Goal: Information Seeking & Learning: Learn about a topic

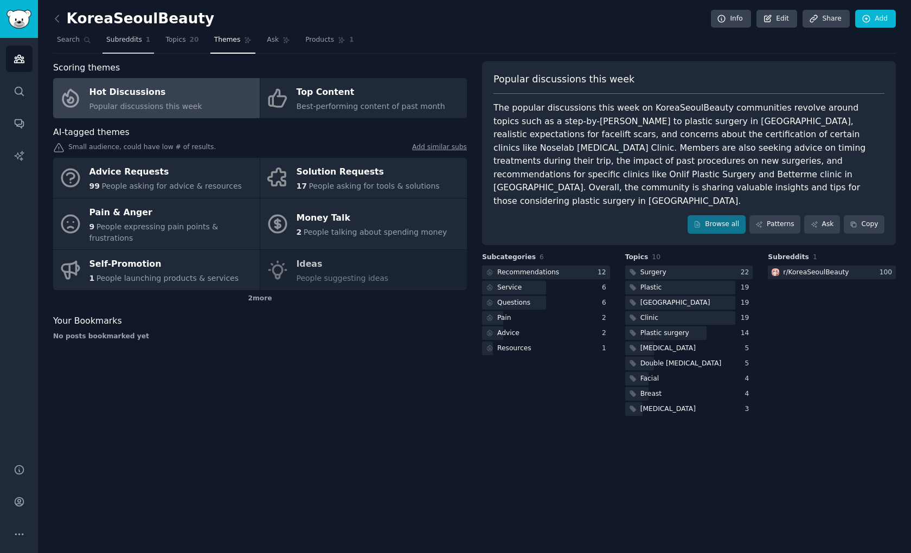
click at [124, 37] on span "Subreddits" at bounding box center [124, 40] width 36 height 10
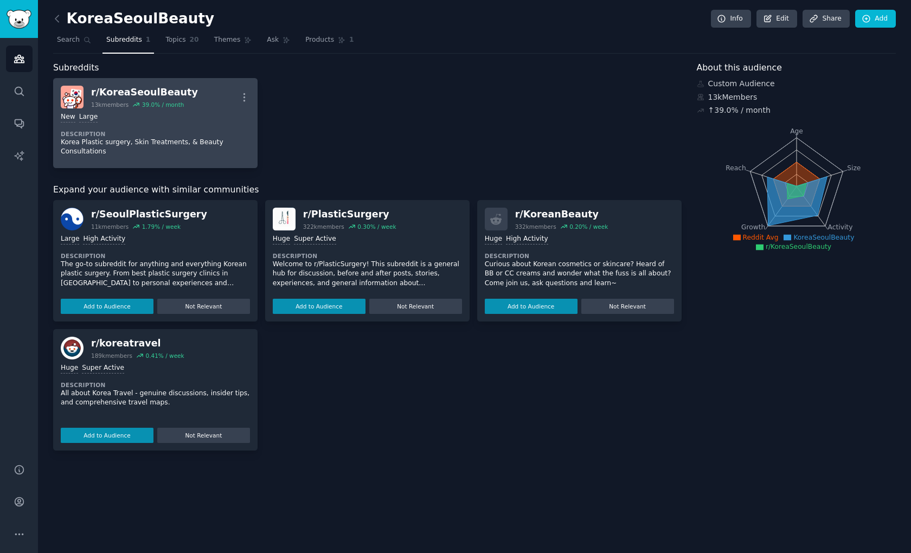
click at [209, 98] on div "r/ KoreaSeoulBeauty 13k members 39.0 % / month More" at bounding box center [155, 97] width 189 height 23
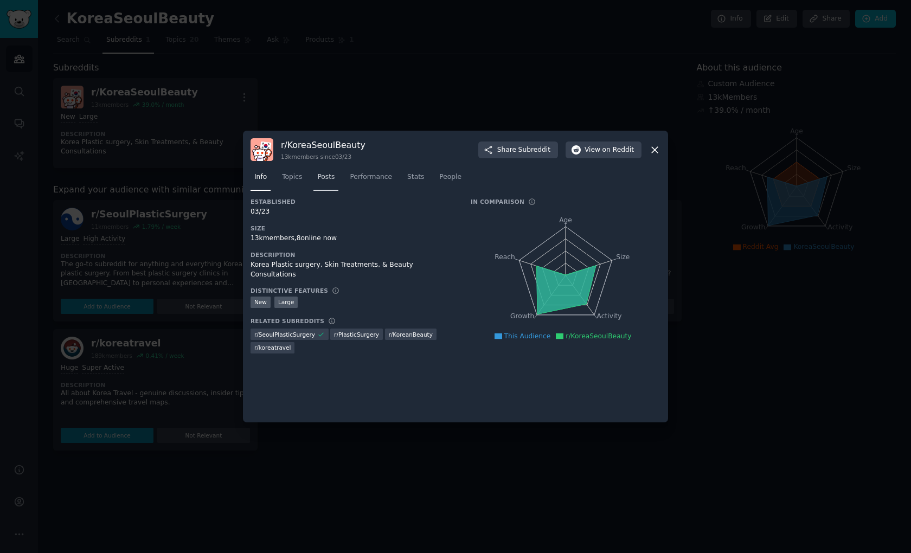
click at [317, 181] on link "Posts" at bounding box center [326, 180] width 25 height 22
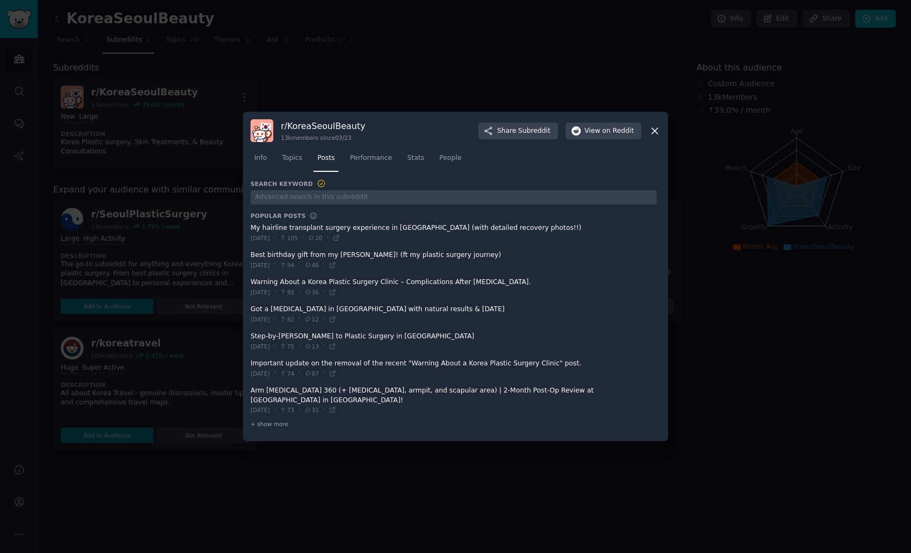
click at [275, 170] on nav "Info Topics Posts Performance Stats People" at bounding box center [456, 161] width 410 height 22
click at [288, 168] on link "Topics" at bounding box center [292, 161] width 28 height 22
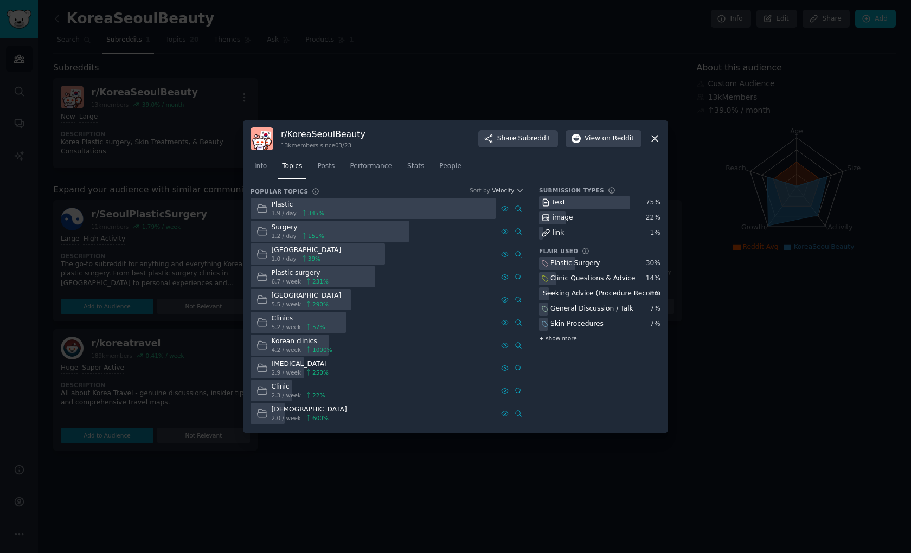
click at [562, 342] on span "+ show more" at bounding box center [558, 339] width 38 height 8
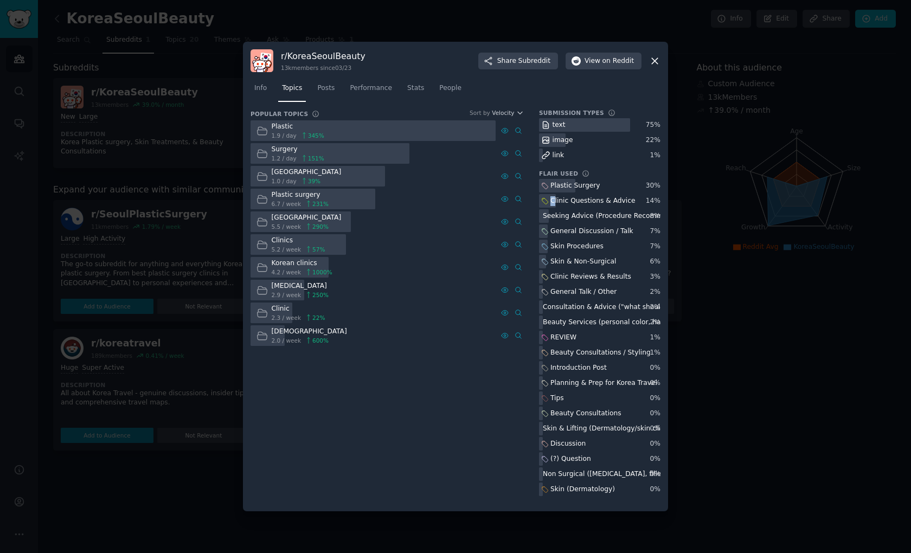
drag, startPoint x: 555, startPoint y: 202, endPoint x: 634, endPoint y: 200, distance: 79.2
click at [634, 200] on div "Clinic Questions & Advice" at bounding box center [600, 201] width 122 height 14
click at [627, 204] on div "Clinic Questions & Advice" at bounding box center [593, 201] width 85 height 10
click at [159, 193] on div at bounding box center [455, 276] width 911 height 553
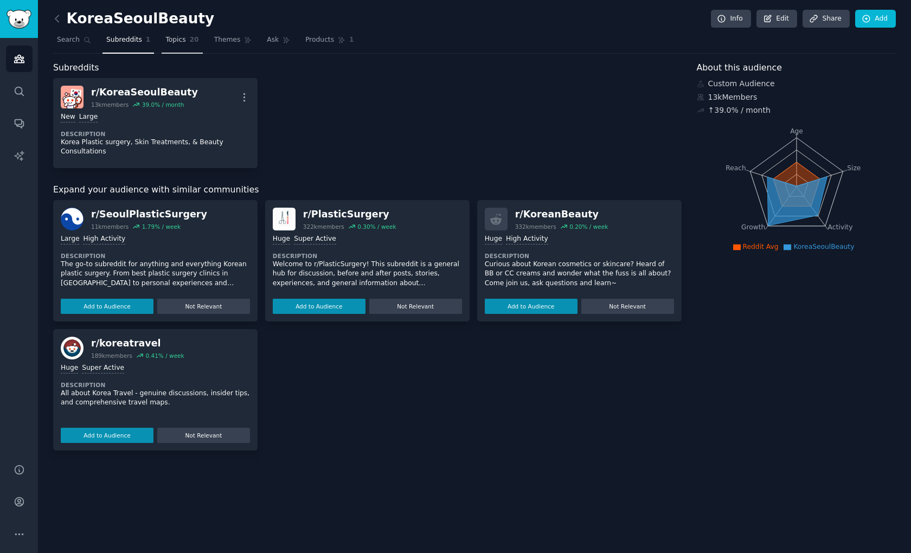
click at [171, 44] on link "Topics 20" at bounding box center [182, 42] width 41 height 22
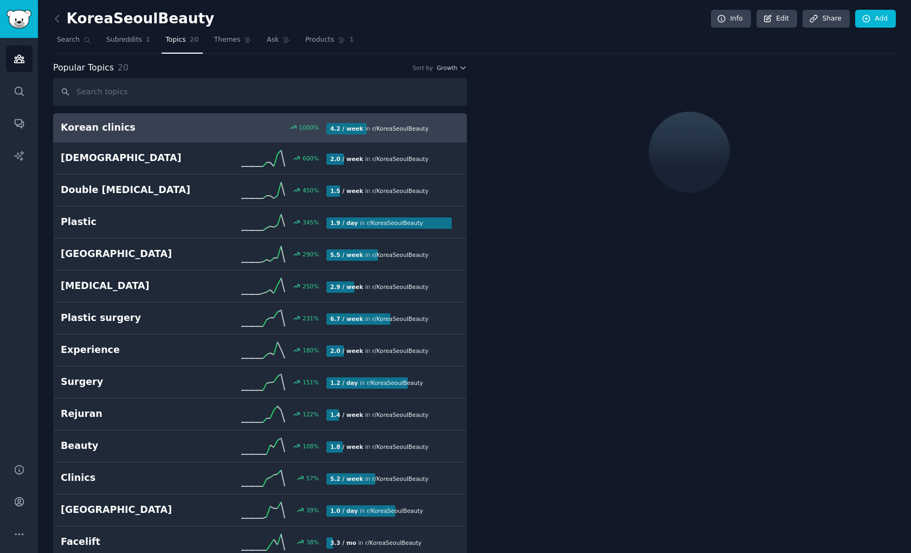
click at [299, 88] on input "text" at bounding box center [260, 92] width 414 height 28
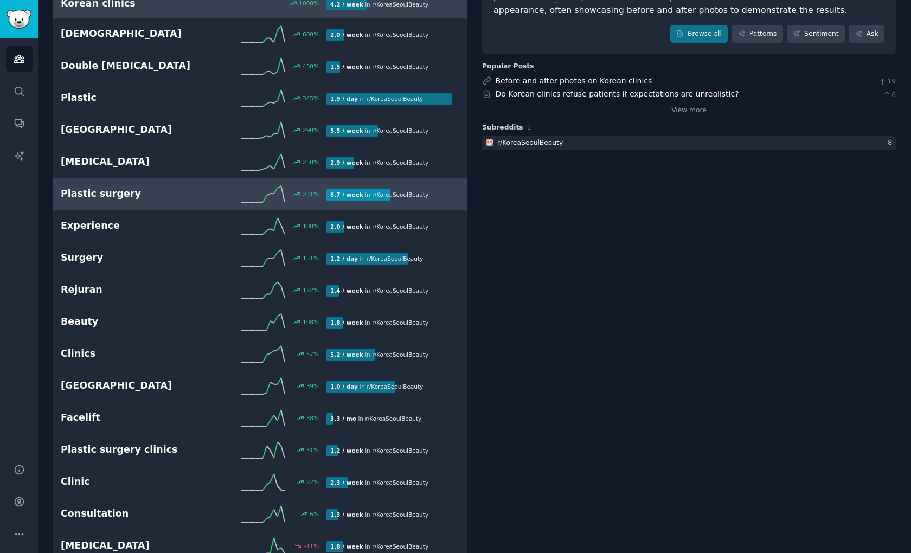
scroll to position [119, 0]
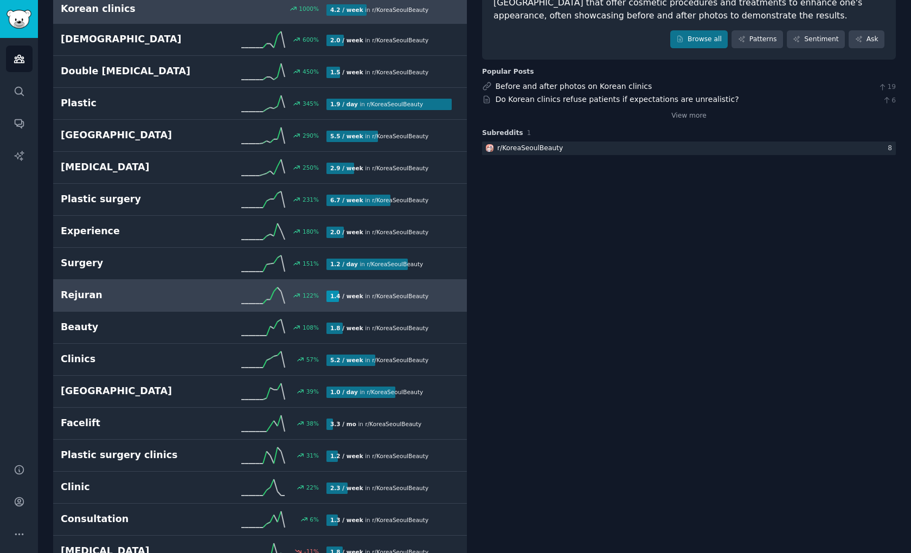
click at [90, 297] on h2 "Rejuran" at bounding box center [127, 296] width 133 height 14
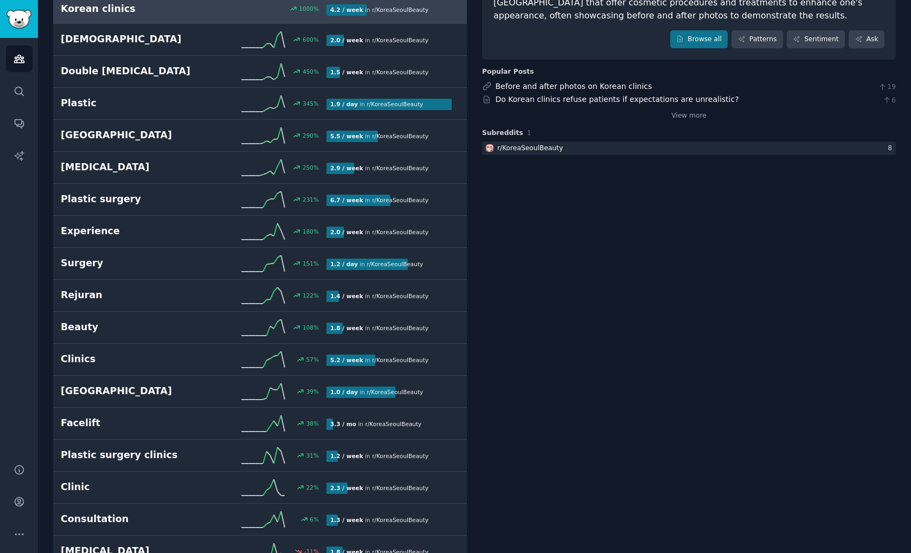
scroll to position [0, 0]
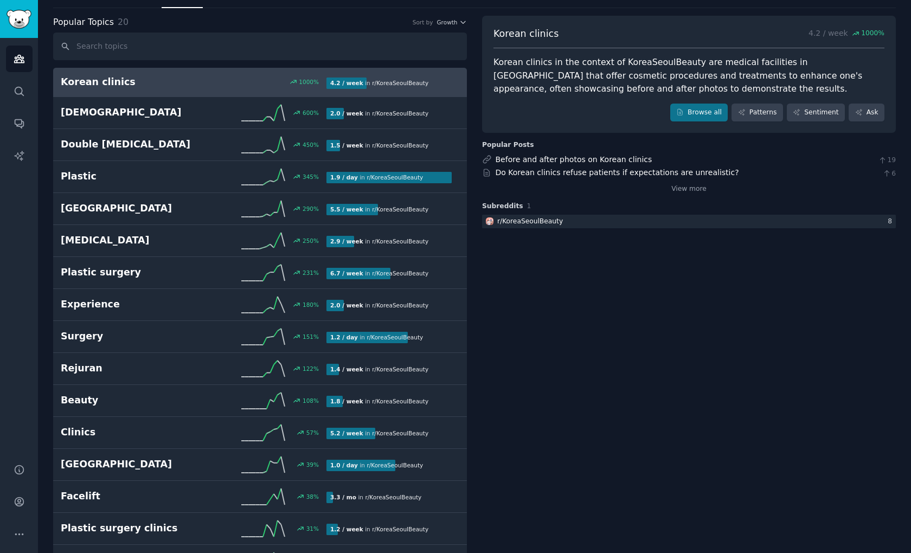
click at [558, 380] on div "Korean clinics 4.2 / week 1000 % Korean clinics in the context of KoreaSeoulBea…" at bounding box center [689, 359] width 414 height 687
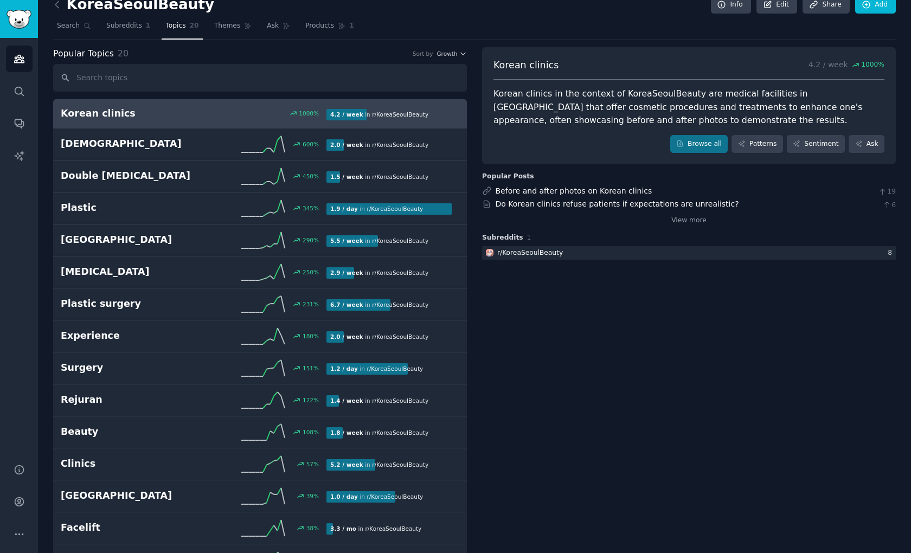
scroll to position [14, 0]
click at [449, 54] on span "Growth" at bounding box center [447, 54] width 21 height 8
click at [439, 91] on div "Velocity" at bounding box center [412, 94] width 101 height 19
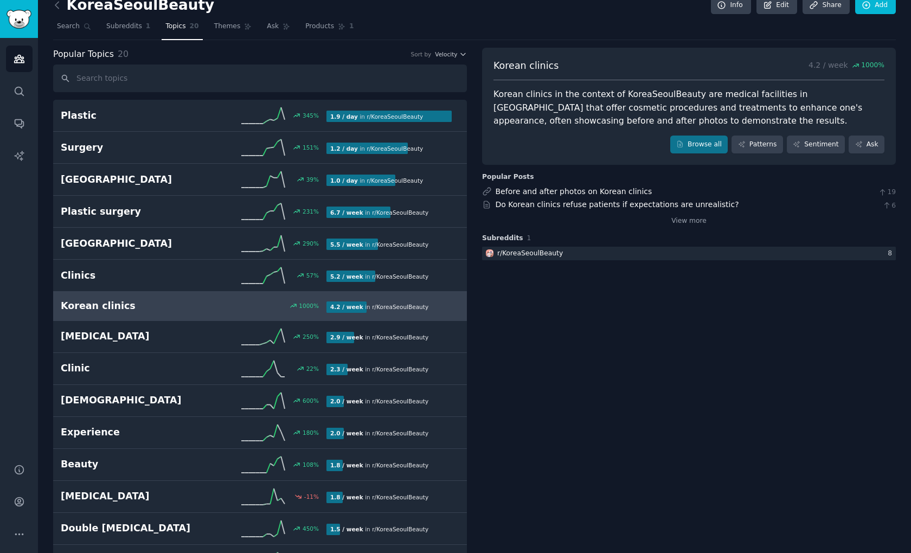
scroll to position [119, 0]
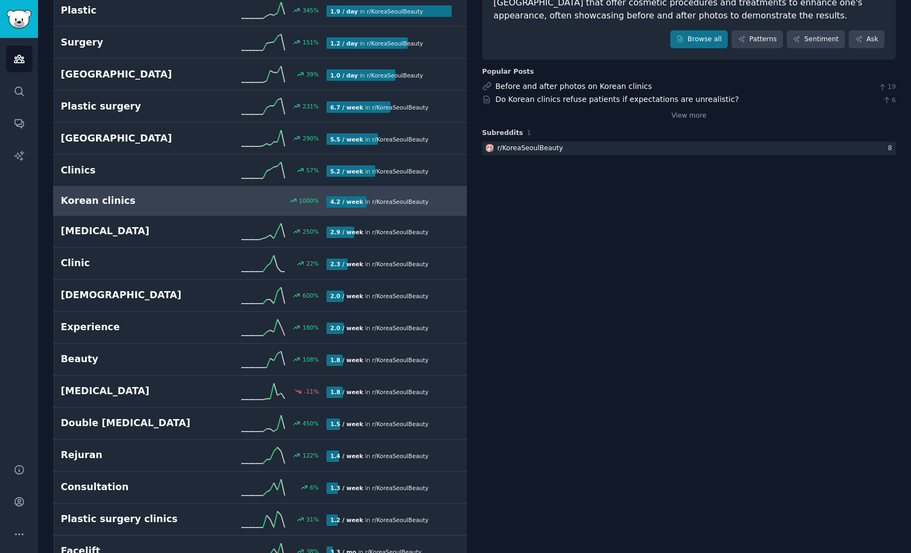
click at [533, 392] on div "Korean clinics 4.2 / week 1000 % Korean clinics in the context of KoreaSeoulBea…" at bounding box center [689, 285] width 414 height 687
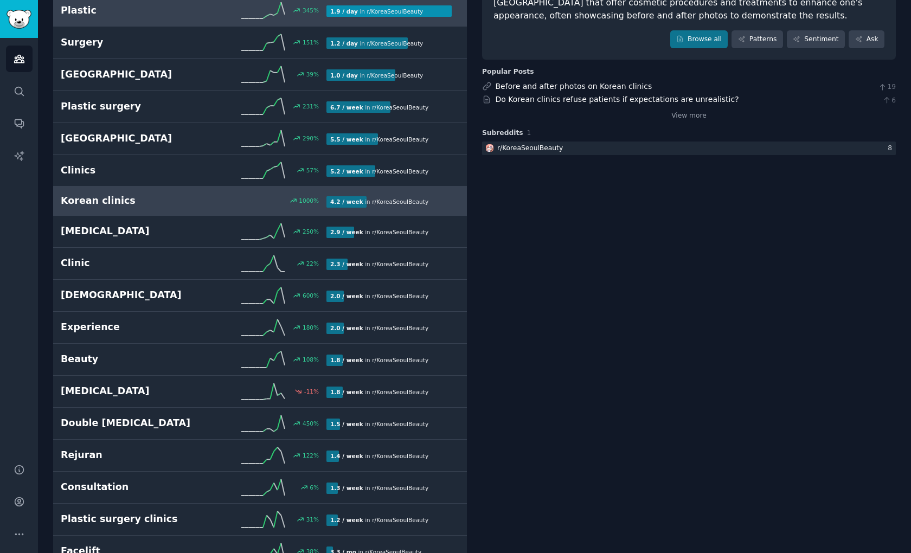
scroll to position [34, 0]
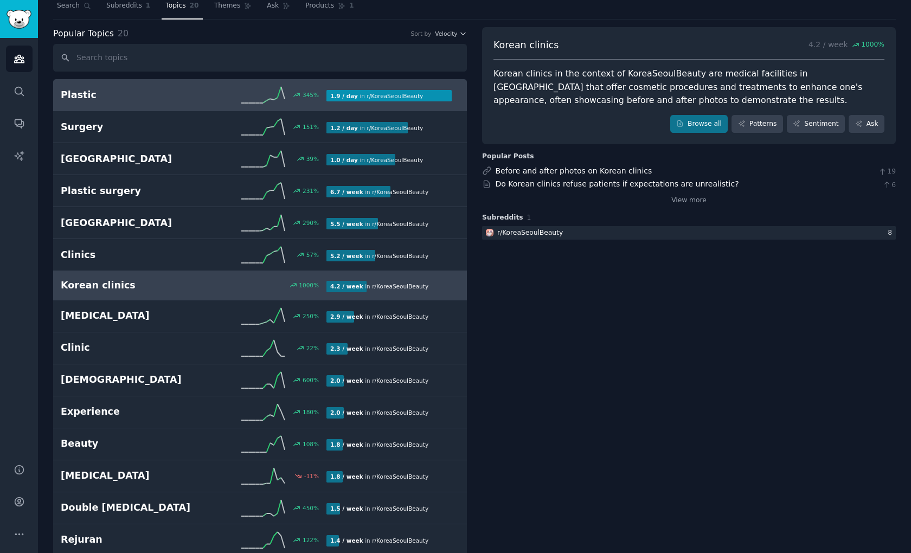
click at [234, 87] on div "345 %" at bounding box center [260, 95] width 133 height 16
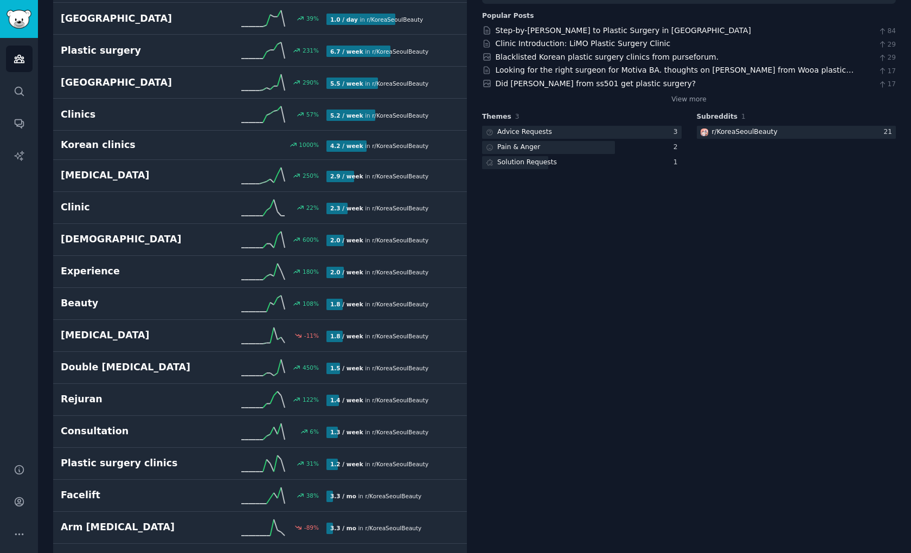
scroll to position [209, 0]
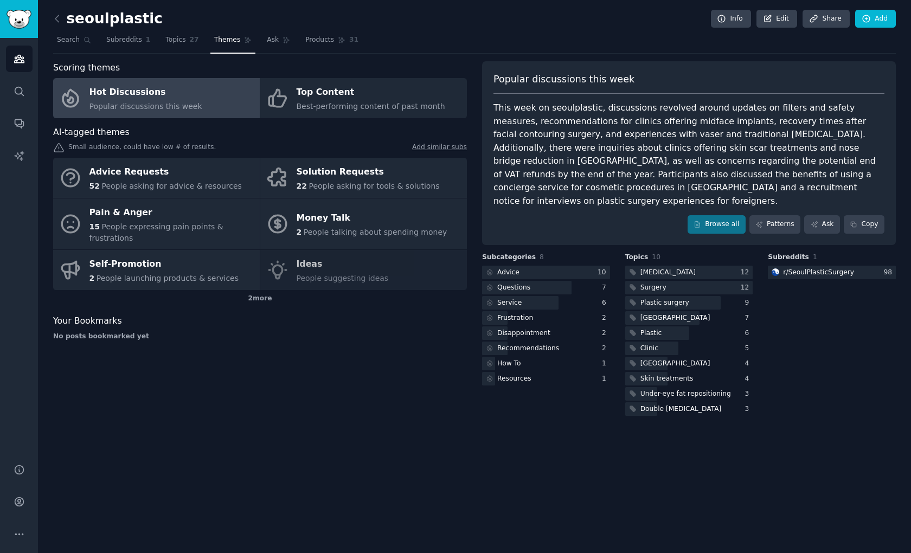
click at [363, 416] on div "seoulplastic Info Edit Share Add Search Subreddits 1 Topics 27 Themes Ask Produ…" at bounding box center [474, 276] width 873 height 553
click at [179, 40] on span "Topics" at bounding box center [175, 40] width 20 height 10
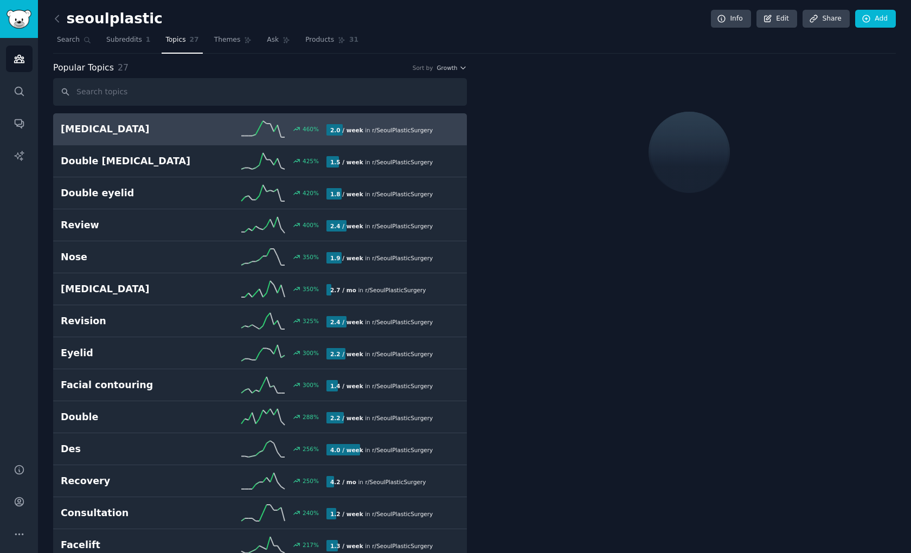
click at [145, 96] on input "text" at bounding box center [260, 92] width 414 height 28
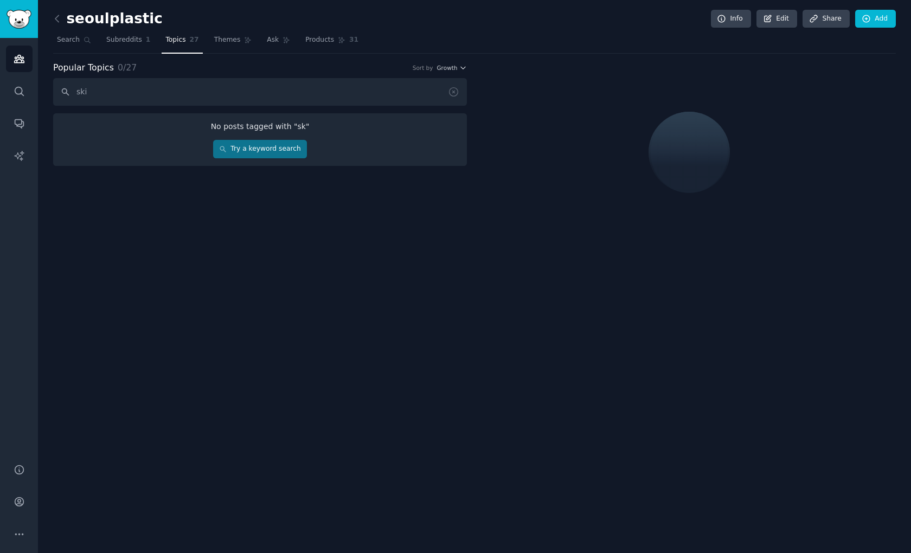
type input "skin"
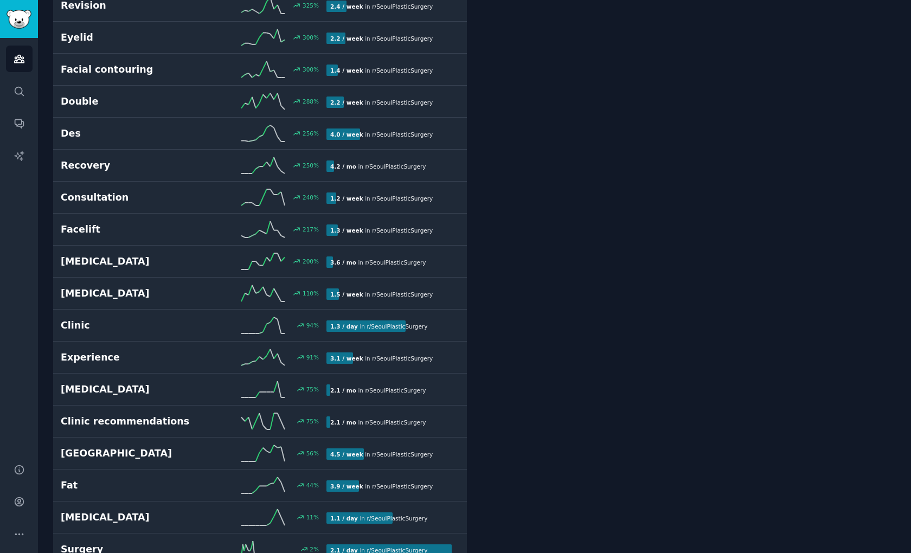
scroll to position [317, 0]
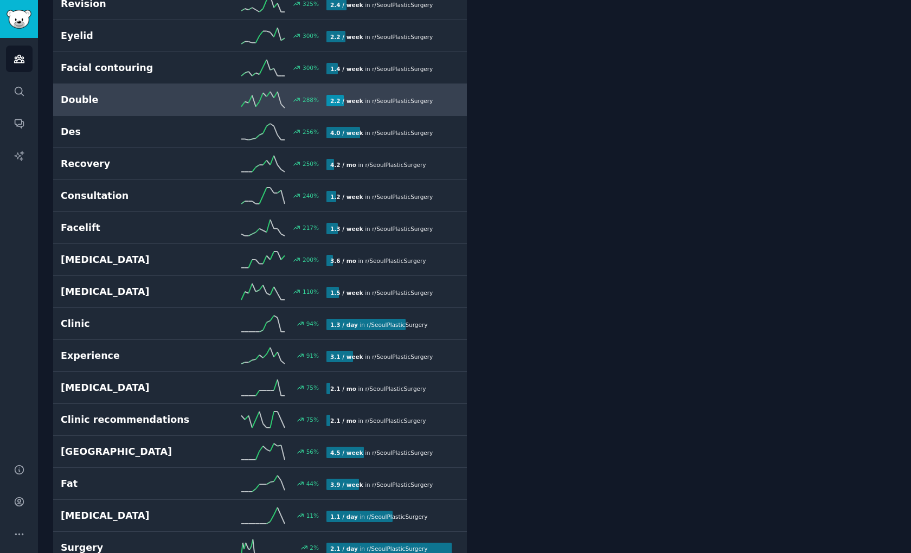
type input "f"
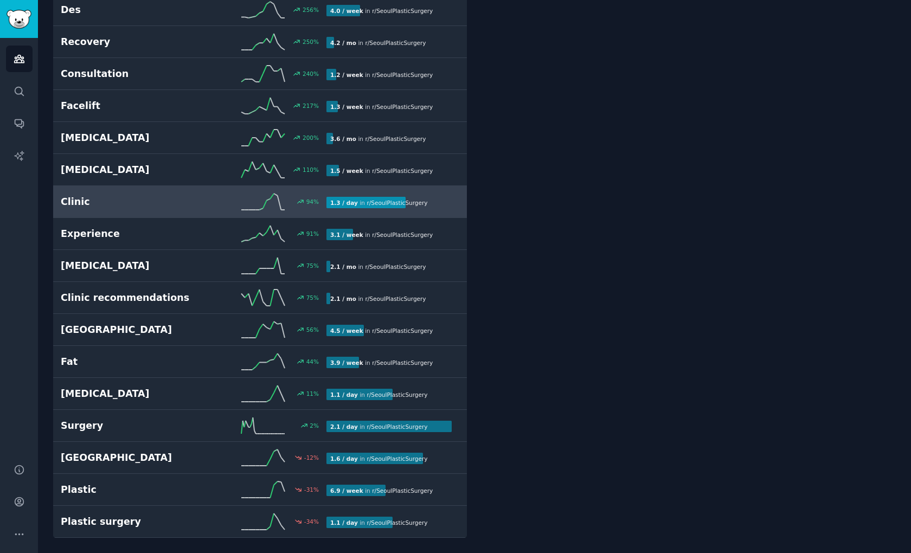
scroll to position [0, 0]
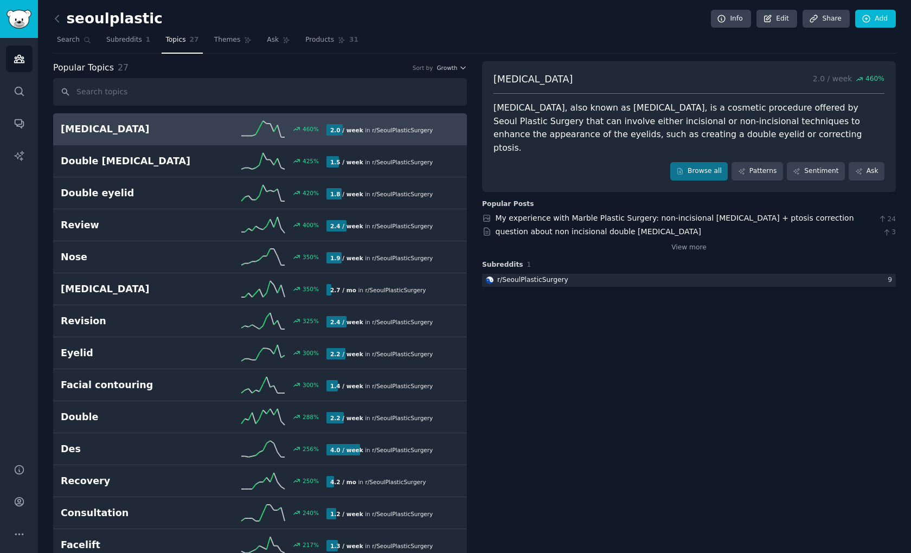
click at [446, 63] on div "Popular Topics 27 Sort by Growth" at bounding box center [260, 68] width 414 height 14
click at [444, 69] on span "Growth" at bounding box center [447, 68] width 21 height 8
click at [437, 103] on div "Velocity" at bounding box center [412, 107] width 101 height 19
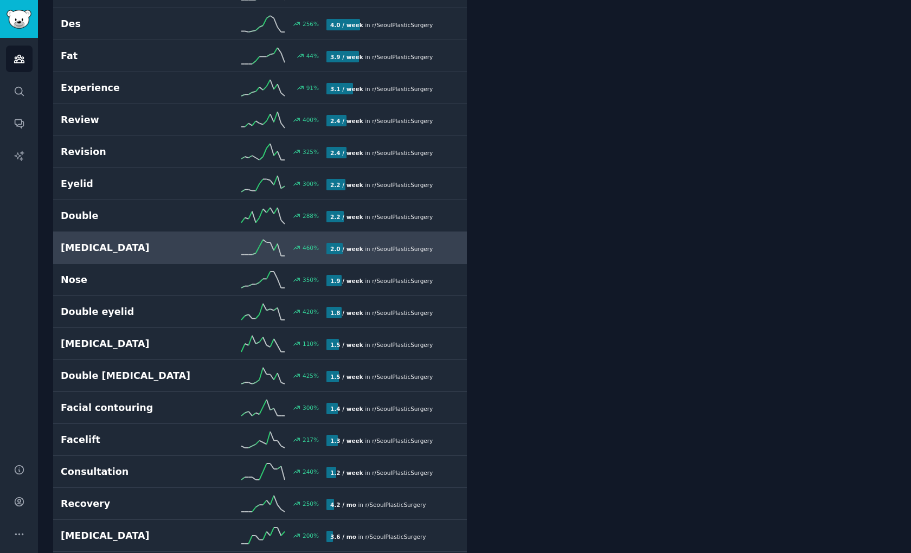
scroll to position [330, 0]
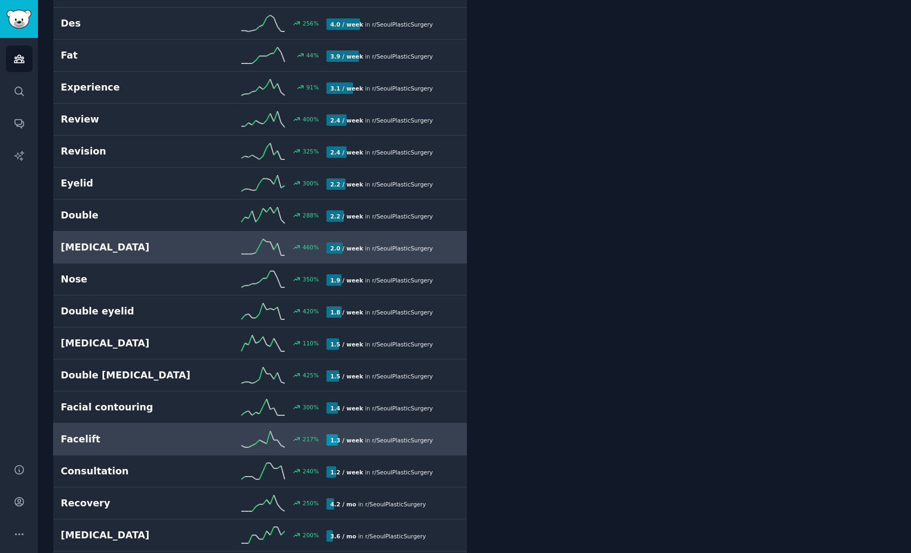
click at [119, 436] on h2 "Facelift" at bounding box center [127, 440] width 133 height 14
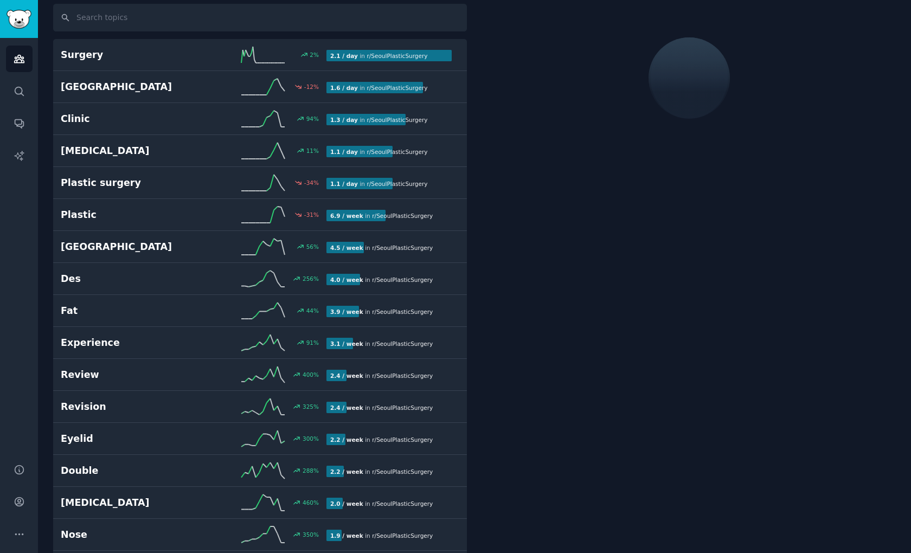
scroll to position [61, 0]
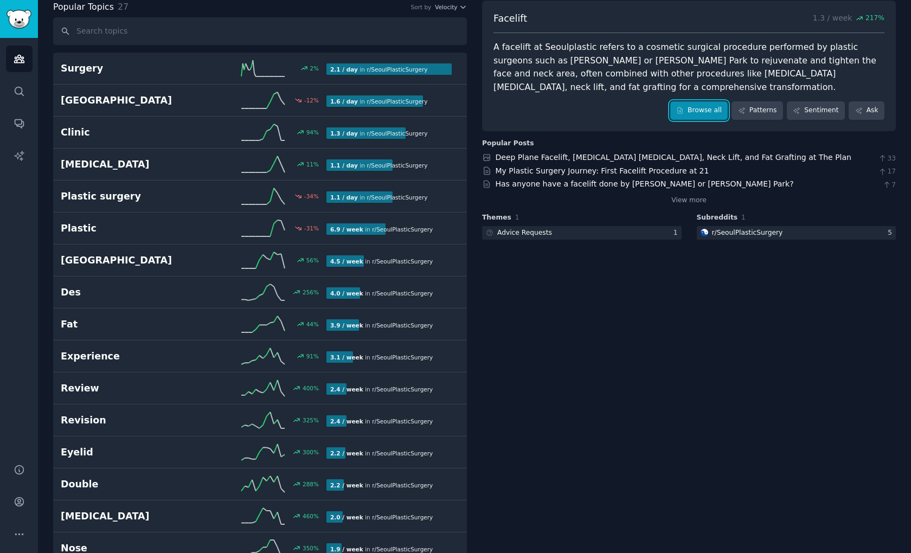
click at [701, 111] on link "Browse all" at bounding box center [700, 110] width 58 height 18
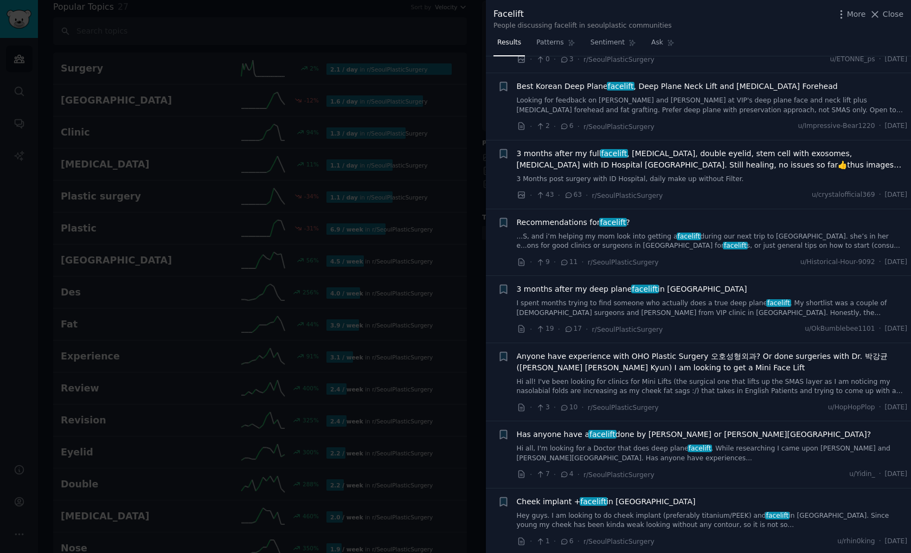
scroll to position [128, 0]
drag, startPoint x: 910, startPoint y: 107, endPoint x: 910, endPoint y: 147, distance: 39.6
click at [910, 147] on div "Submission s 45 Sort Recent + Any Caucasian ladies here, who have done their up…" at bounding box center [698, 304] width 425 height 497
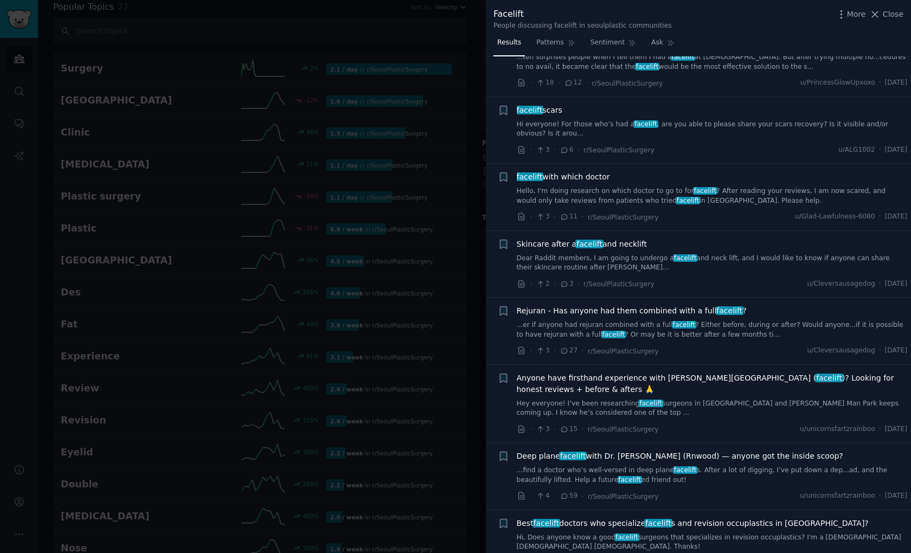
scroll to position [1044, 0]
click at [345, 199] on div at bounding box center [455, 276] width 911 height 553
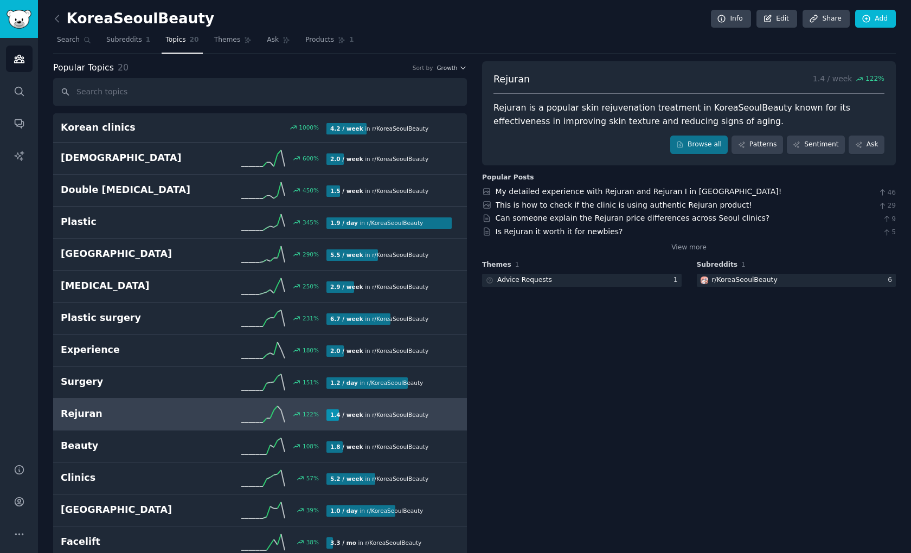
click at [366, 413] on div "1.4 / week in r/ KoreaSeoulBeauty" at bounding box center [380, 415] width 106 height 11
click at [709, 145] on link "Browse all" at bounding box center [700, 145] width 58 height 18
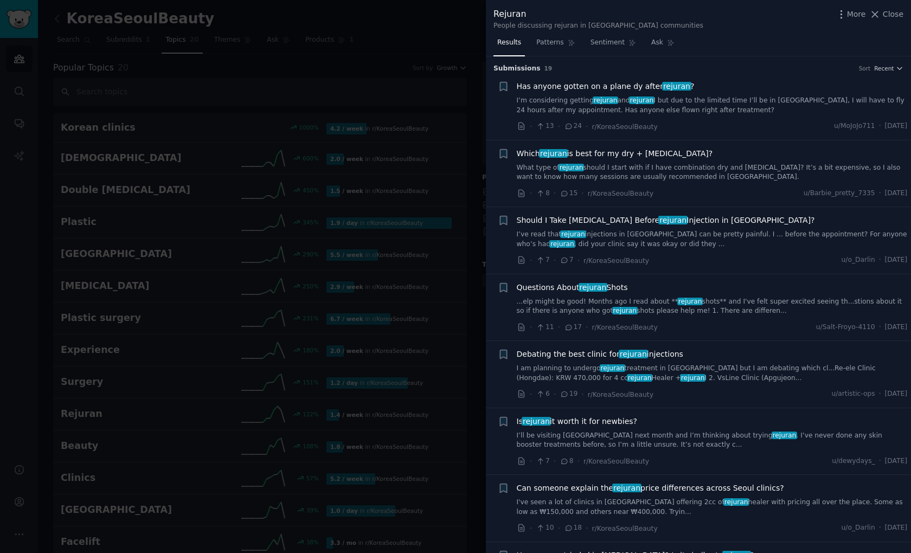
drag, startPoint x: 911, startPoint y: 130, endPoint x: 911, endPoint y: 183, distance: 53.2
click at [911, 183] on div "Submission s 19 Sort Recent Bookmark this conversation + Has anyone gotten on a…" at bounding box center [698, 304] width 425 height 497
click at [467, 101] on div at bounding box center [455, 276] width 911 height 553
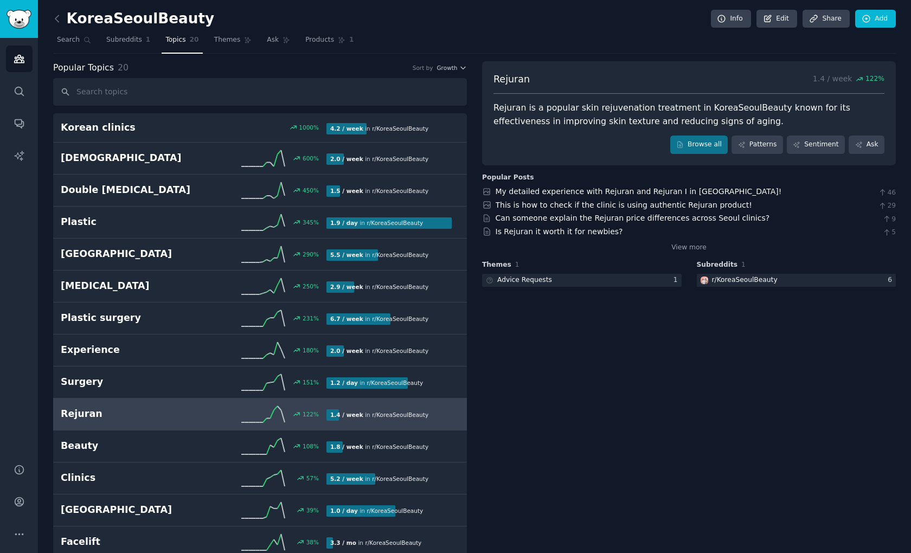
click at [605, 158] on div "Rejuran 1.4 / week 122 % Rejuran is a popular skin rejuvenation treatment in Ko…" at bounding box center [689, 113] width 414 height 104
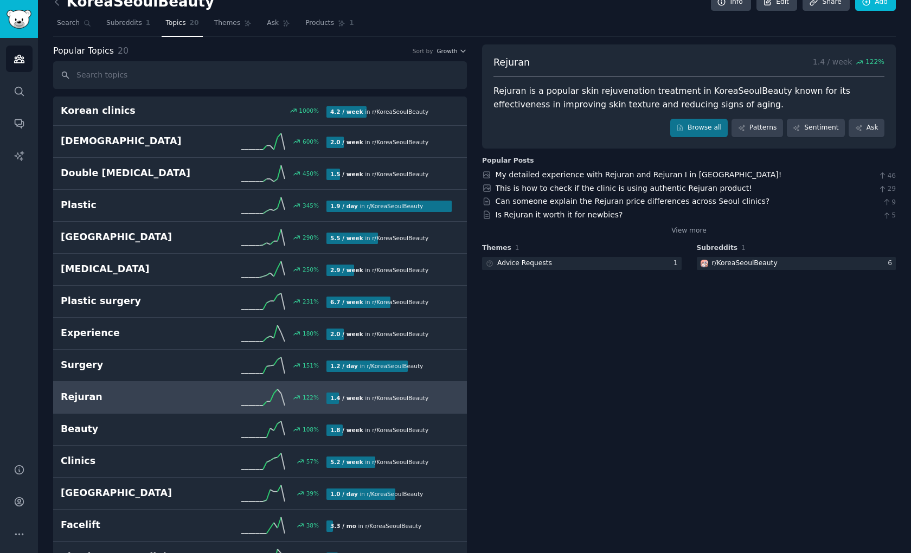
scroll to position [25, 0]
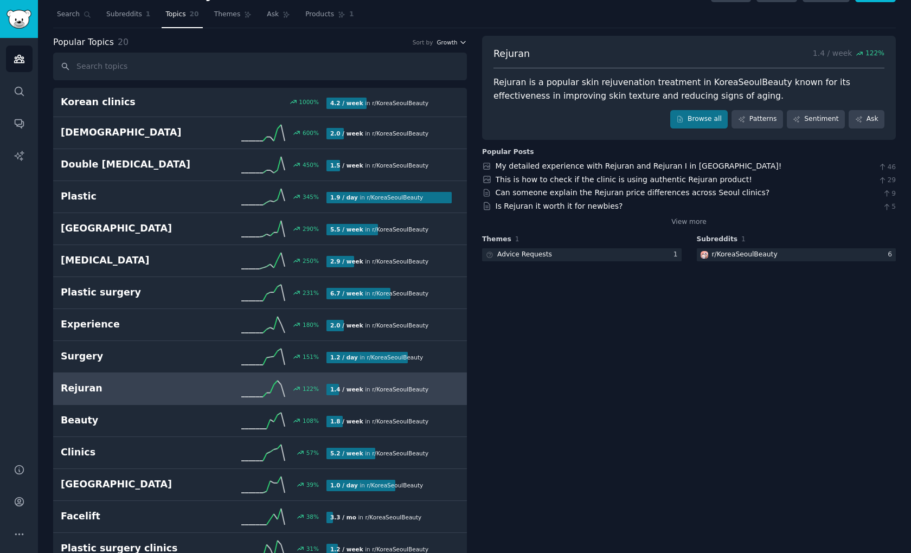
click at [455, 43] on span "Growth" at bounding box center [447, 43] width 21 height 8
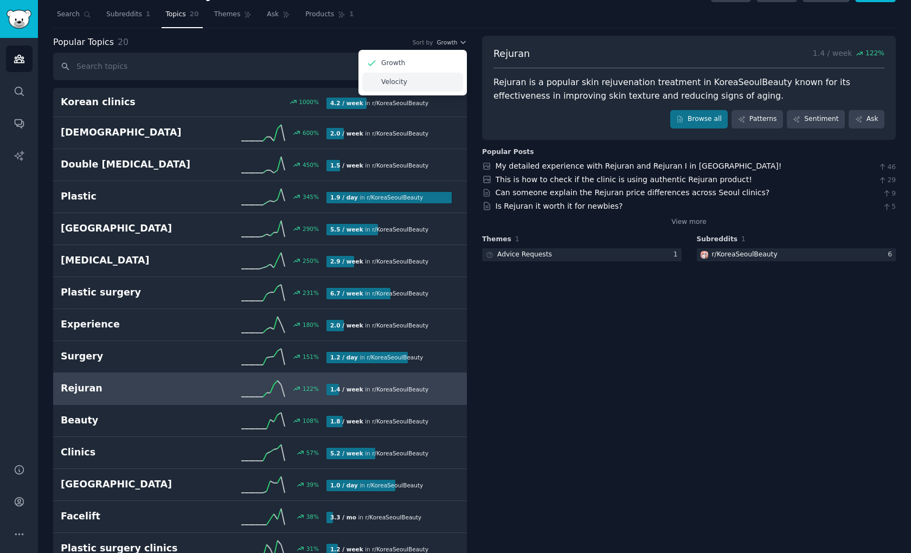
click at [435, 82] on div "Velocity" at bounding box center [412, 82] width 101 height 19
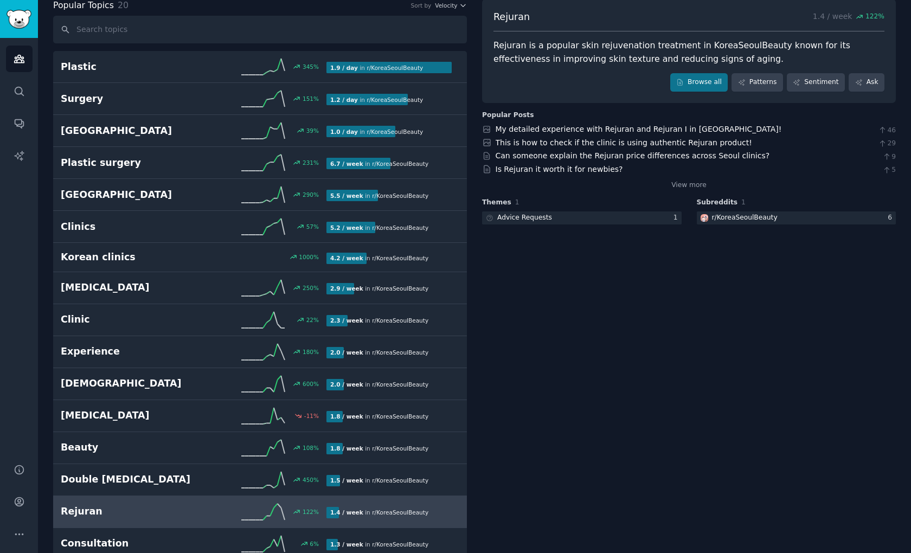
scroll to position [35, 0]
